Goal: Task Accomplishment & Management: Manage account settings

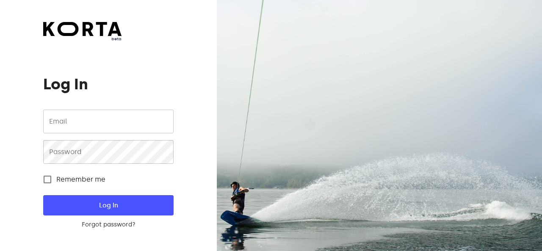
click at [88, 121] on input "email" at bounding box center [108, 122] width 130 height 24
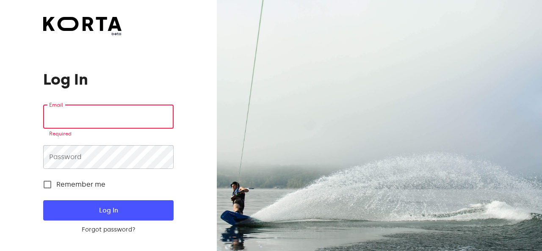
type input "sales@citywaxvilnius.lt"
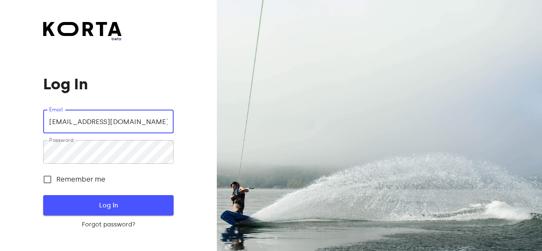
click at [95, 206] on span "Log In" at bounding box center [108, 205] width 103 height 11
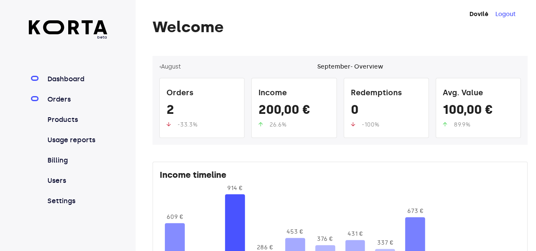
click at [57, 96] on link "Orders" at bounding box center [76, 99] width 61 height 10
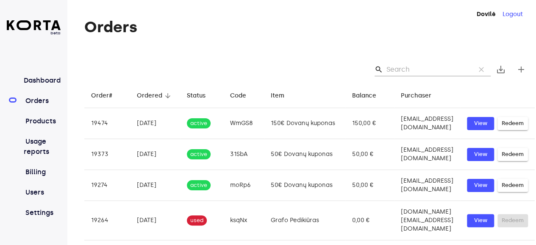
click at [45, 22] on img at bounding box center [34, 25] width 54 height 10
click at [36, 24] on img at bounding box center [34, 25] width 54 height 10
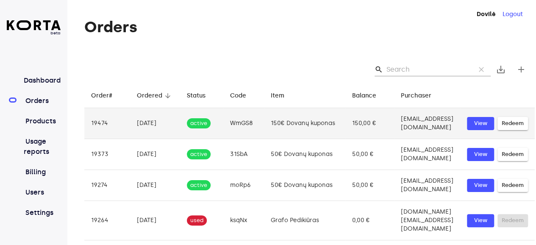
click at [257, 133] on td "WmGS8" at bounding box center [243, 123] width 41 height 31
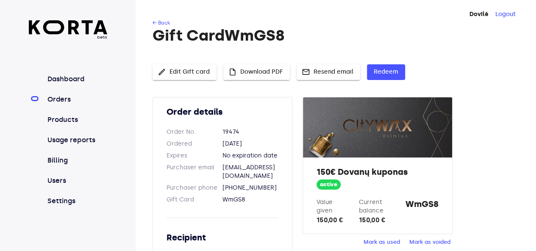
click at [64, 97] on link "Orders" at bounding box center [76, 99] width 61 height 10
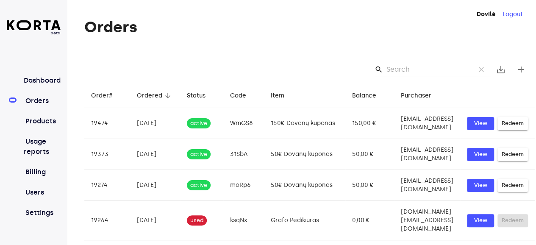
click at [43, 104] on link "Orders" at bounding box center [42, 101] width 37 height 10
